Goal: Information Seeking & Learning: Learn about a topic

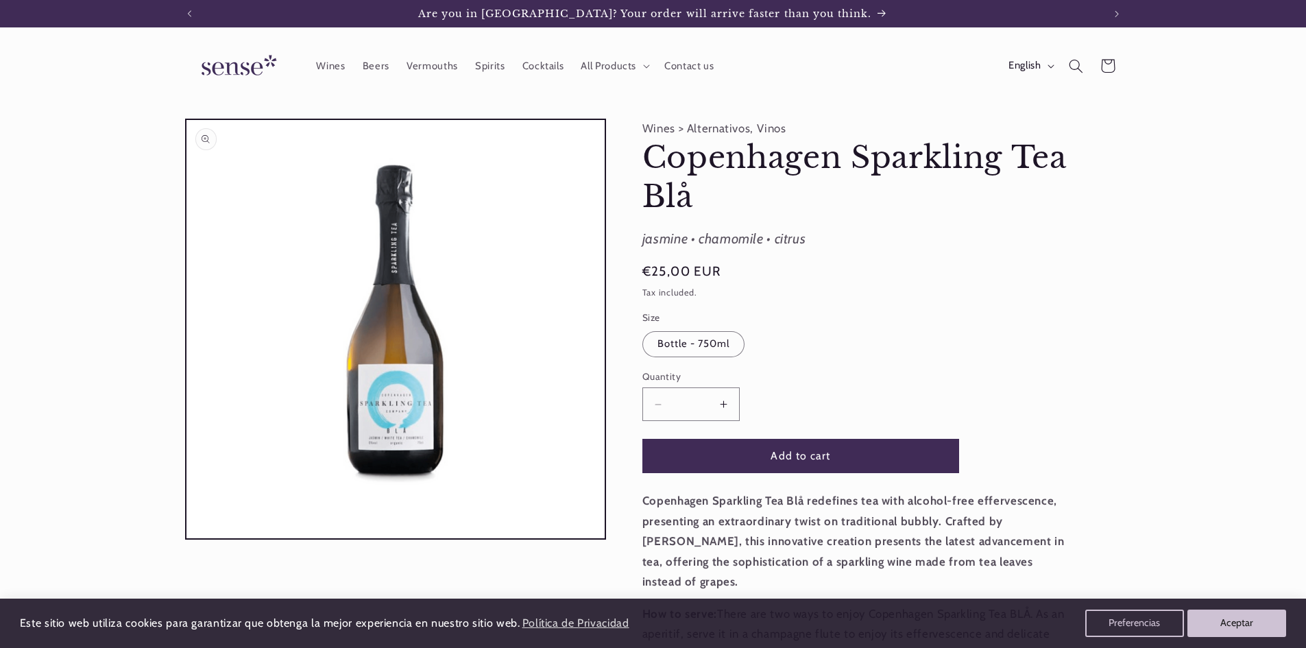
click at [186, 538] on button "Open media 1 in modal" at bounding box center [186, 538] width 0 height 0
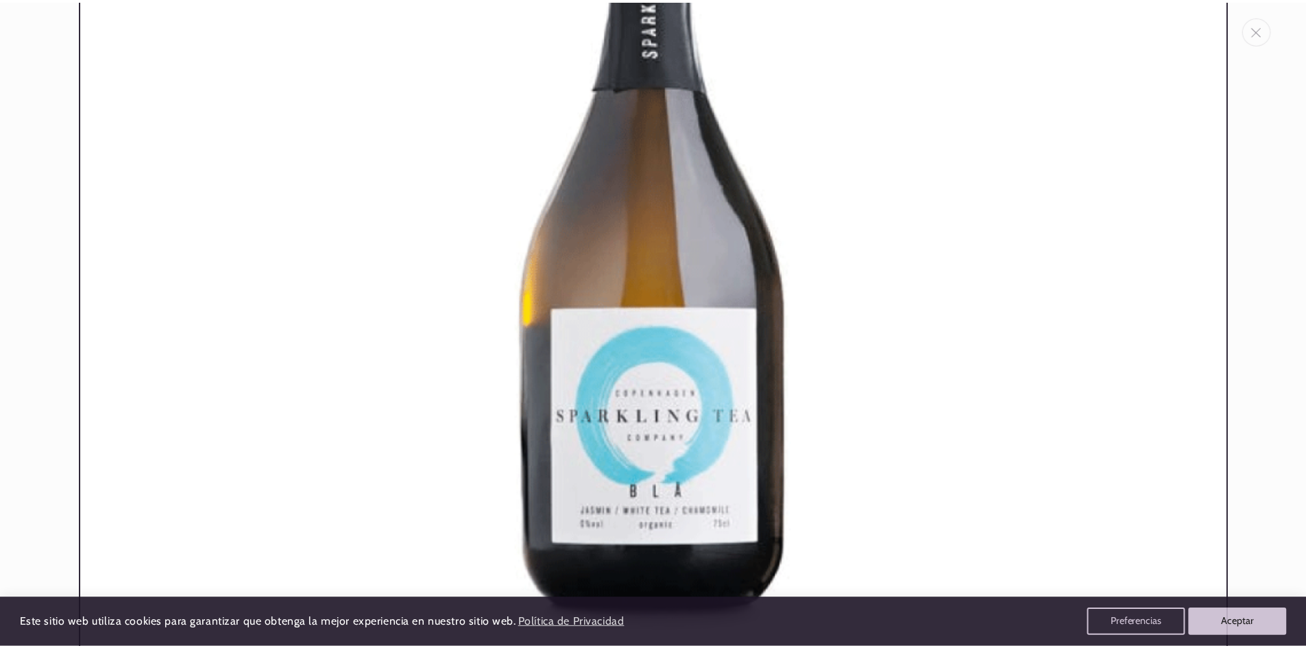
scroll to position [357, 0]
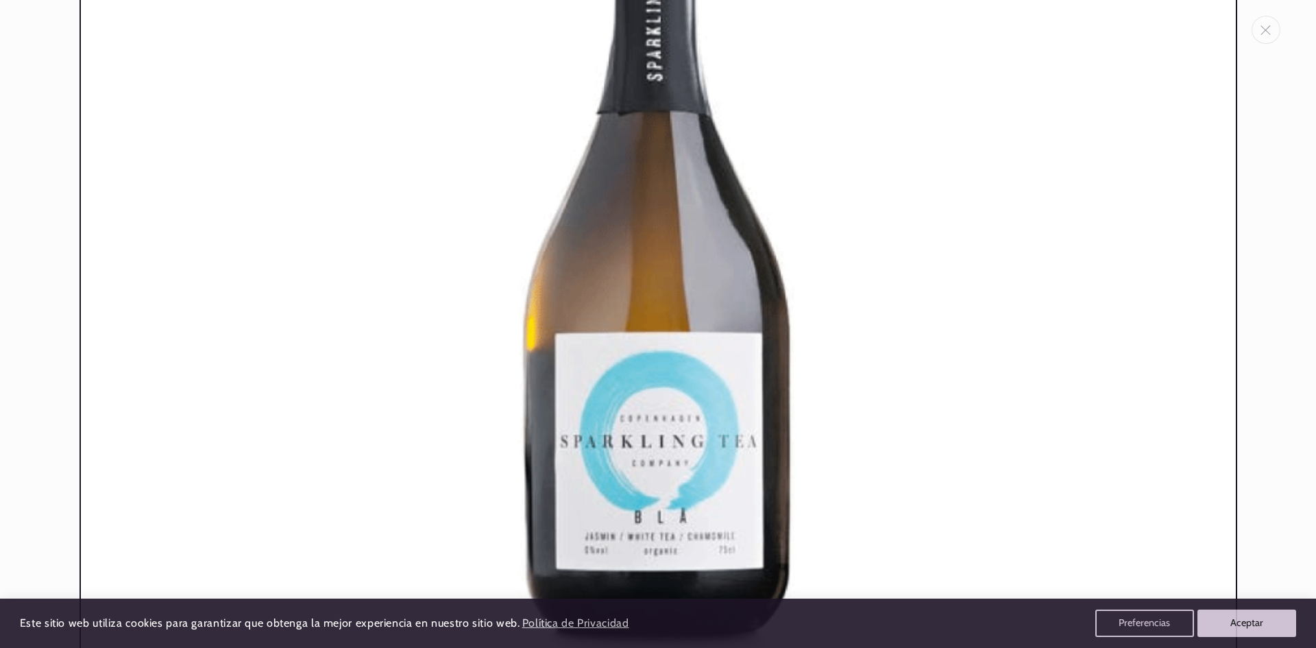
click at [604, 450] on img "Media gallery" at bounding box center [658, 236] width 1158 height 1158
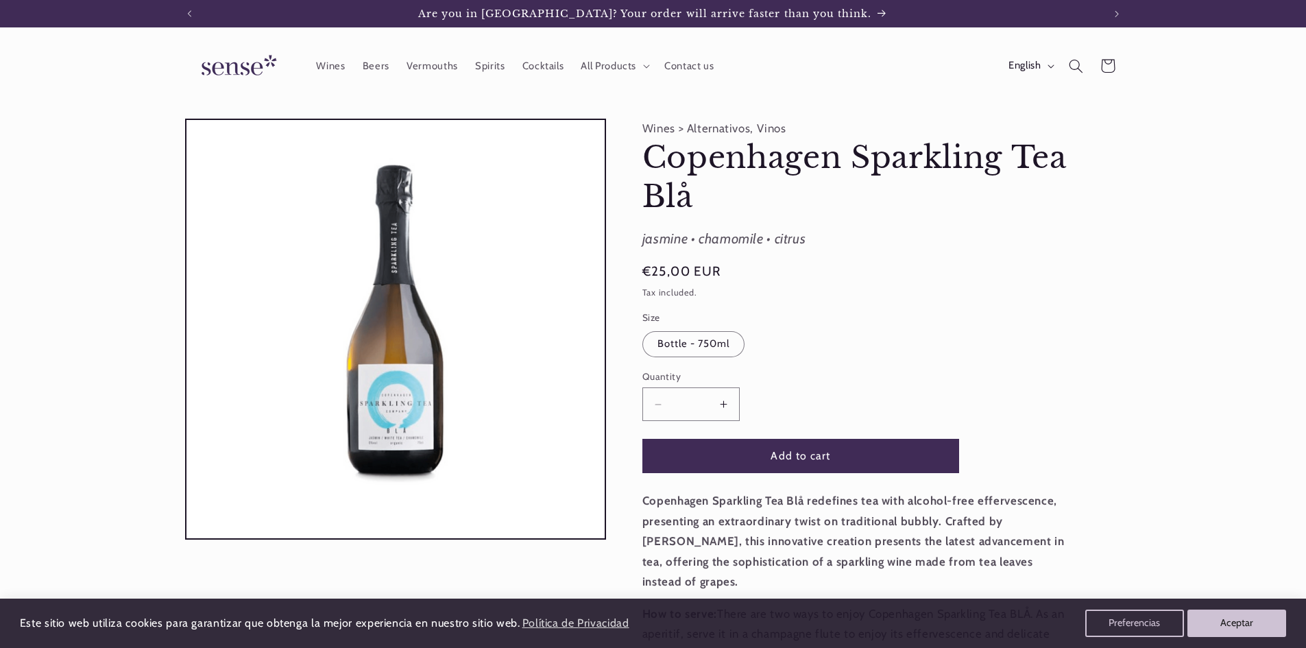
click at [992, 247] on div "jasmine • chamomile • citrus" at bounding box center [858, 239] width 432 height 25
drag, startPoint x: 1107, startPoint y: 274, endPoint x: 866, endPoint y: 281, distance: 241.3
click at [1107, 274] on div "Wines > Alternativos, Vinos Copenhagen Sparkling Tea Blå Copenhagen Sparkling T…" at bounding box center [863, 481] width 515 height 725
